Goal: Obtain resource: Download file/media

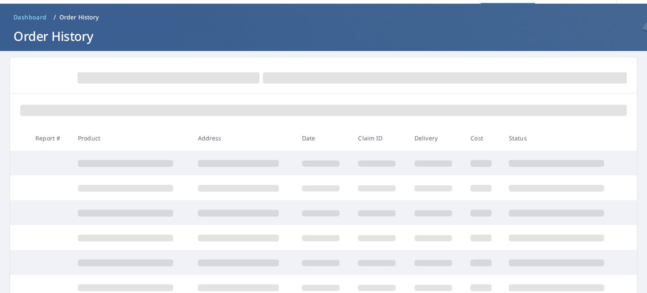
scroll to position [42, 0]
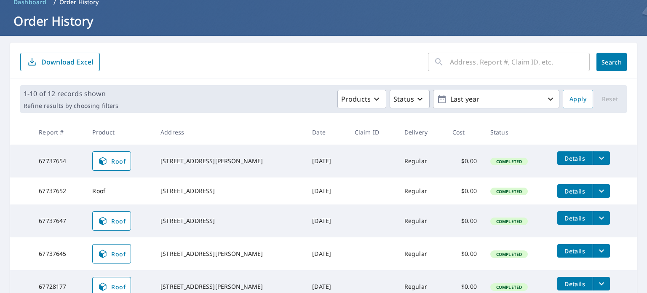
click at [568, 188] on span "Details" at bounding box center [574, 191] width 25 height 8
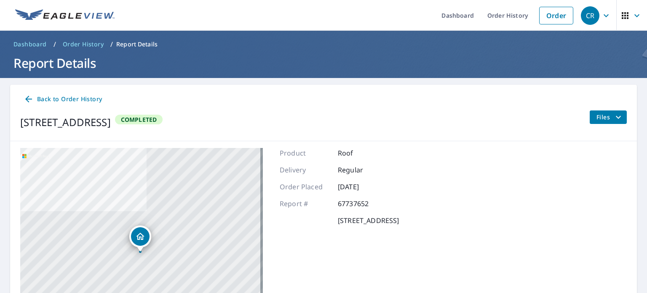
click at [613, 116] on icon "filesDropdownBtn-67737652" at bounding box center [618, 117] width 10 height 10
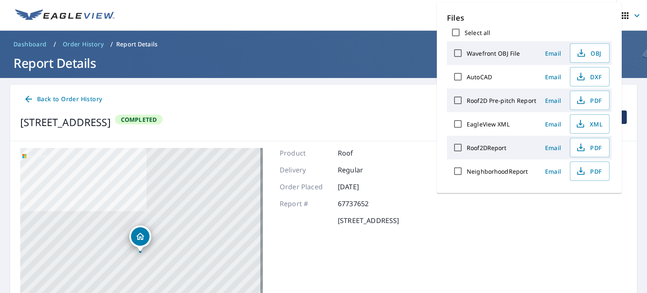
click at [458, 121] on input "EagleView XML" at bounding box center [458, 124] width 18 height 18
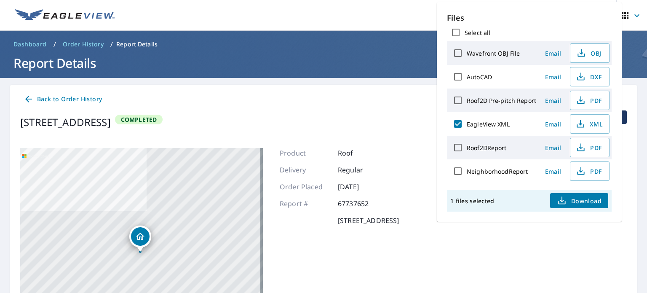
click at [579, 198] on span "Download" at bounding box center [579, 200] width 45 height 10
click at [455, 122] on input "EagleView XML" at bounding box center [458, 124] width 18 height 18
checkbox input "false"
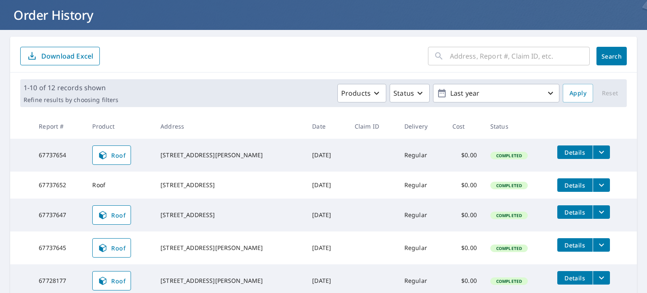
scroll to position [84, 0]
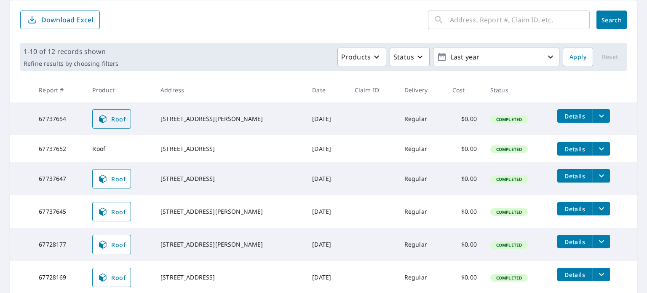
click at [117, 119] on span "Roof" at bounding box center [112, 119] width 28 height 10
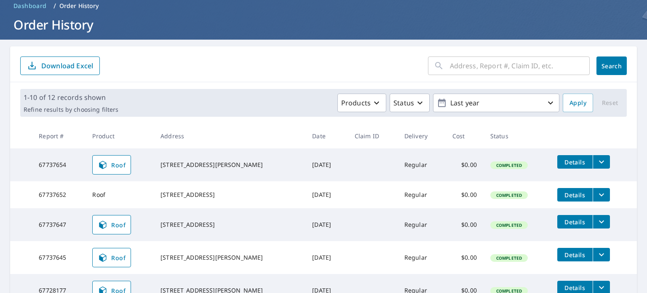
scroll to position [84, 0]
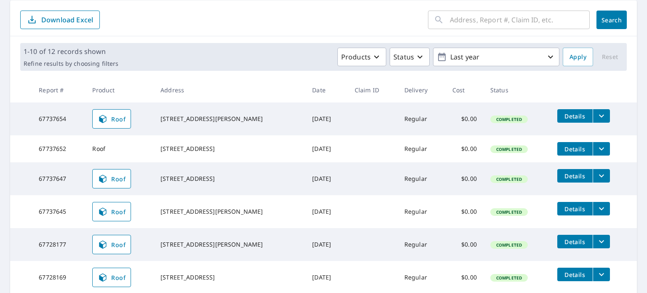
click at [597, 151] on icon "filesDropdownBtn-67737652" at bounding box center [601, 149] width 10 height 10
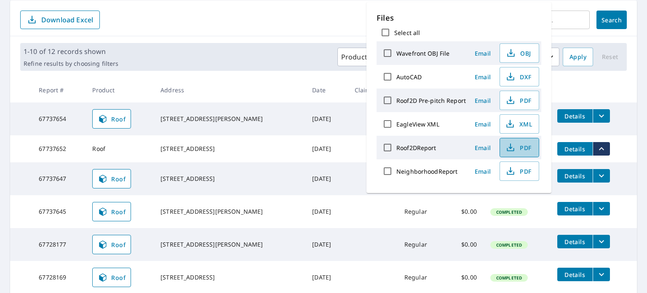
click at [520, 148] on span "PDF" at bounding box center [518, 147] width 27 height 10
click at [480, 147] on span "Email" at bounding box center [482, 148] width 20 height 8
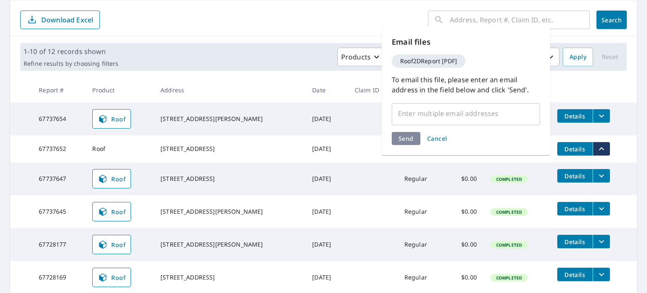
click at [437, 118] on input "text" at bounding box center [459, 113] width 128 height 16
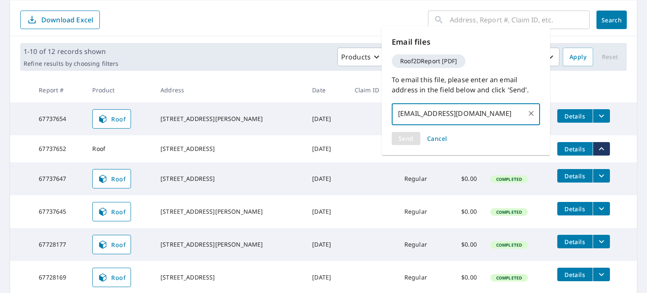
type input "[EMAIL_ADDRESS][DOMAIN_NAME]"
click at [416, 141] on div "Send Cancel" at bounding box center [466, 138] width 148 height 13
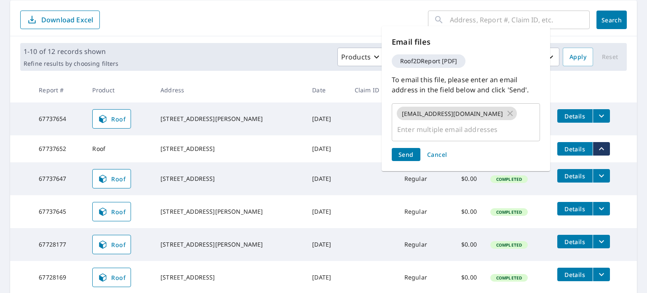
click at [408, 150] on span "Send" at bounding box center [405, 154] width 15 height 8
